Goal: Task Accomplishment & Management: Use online tool/utility

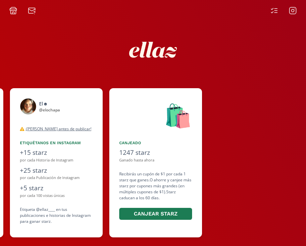
scroll to position [0, 397]
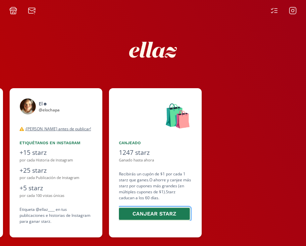
click at [165, 215] on button "Canjear starz" at bounding box center [154, 214] width 73 height 14
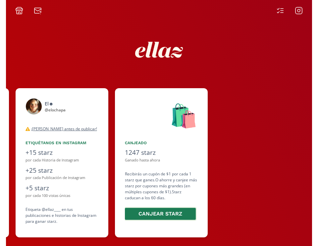
scroll to position [0, 397]
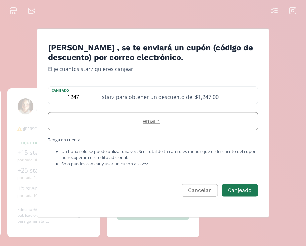
click at [158, 120] on label "email *" at bounding box center [149, 121] width 203 height 8
type input "[EMAIL_ADDRESS][DOMAIN_NAME]"
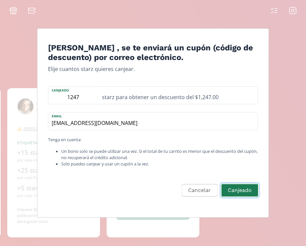
click at [248, 192] on button "Canjeado" at bounding box center [239, 190] width 38 height 14
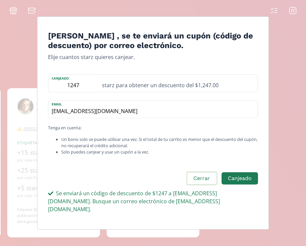
click at [208, 182] on button "Cerrar" at bounding box center [201, 178] width 31 height 14
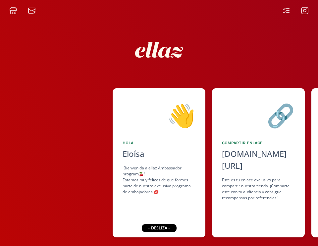
click at [288, 11] on icon at bounding box center [286, 11] width 8 height 8
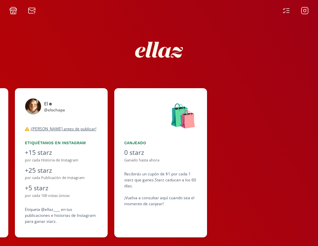
scroll to position [0, 397]
